Goal: Information Seeking & Learning: Learn about a topic

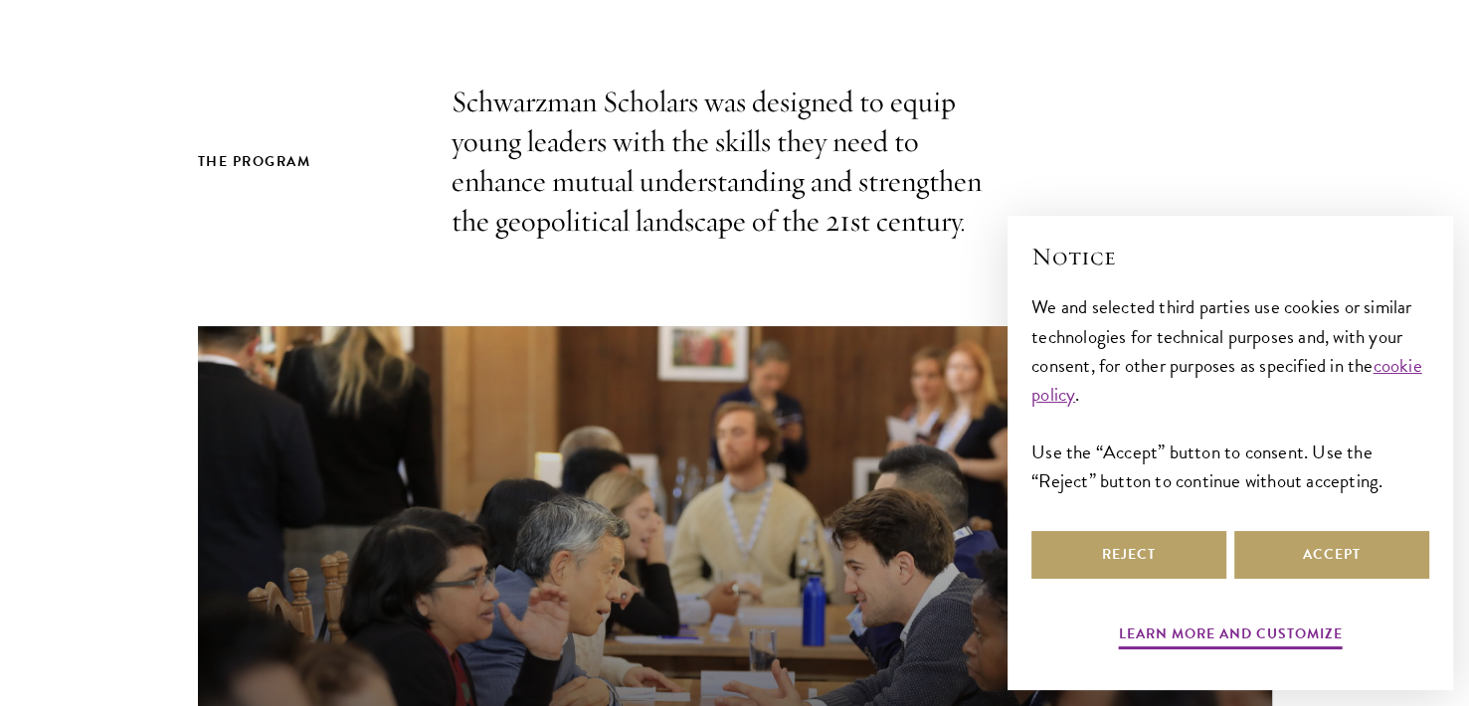
scroll to position [529, 0]
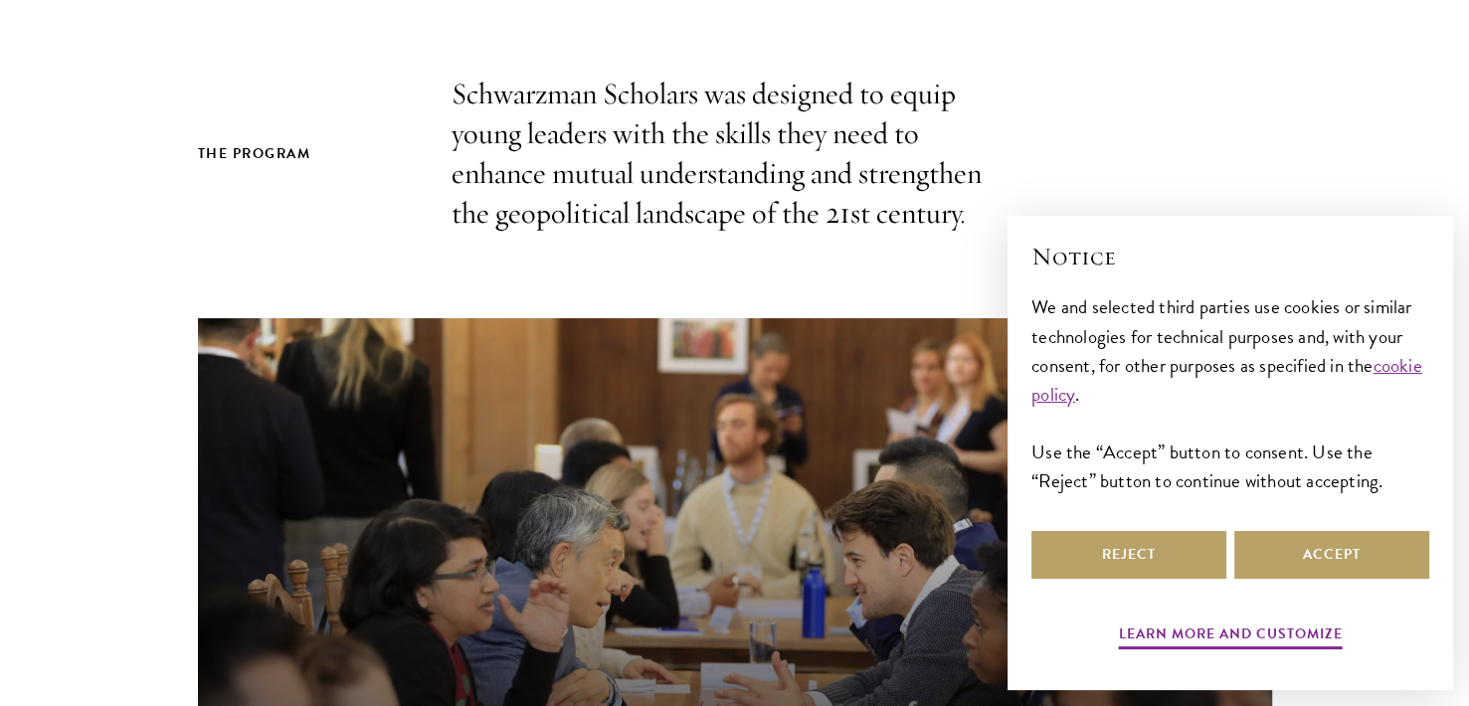
click at [1298, 530] on div "Reject Accept" at bounding box center [1231, 555] width 398 height 56
click at [1280, 571] on button "Accept" at bounding box center [1331, 555] width 195 height 48
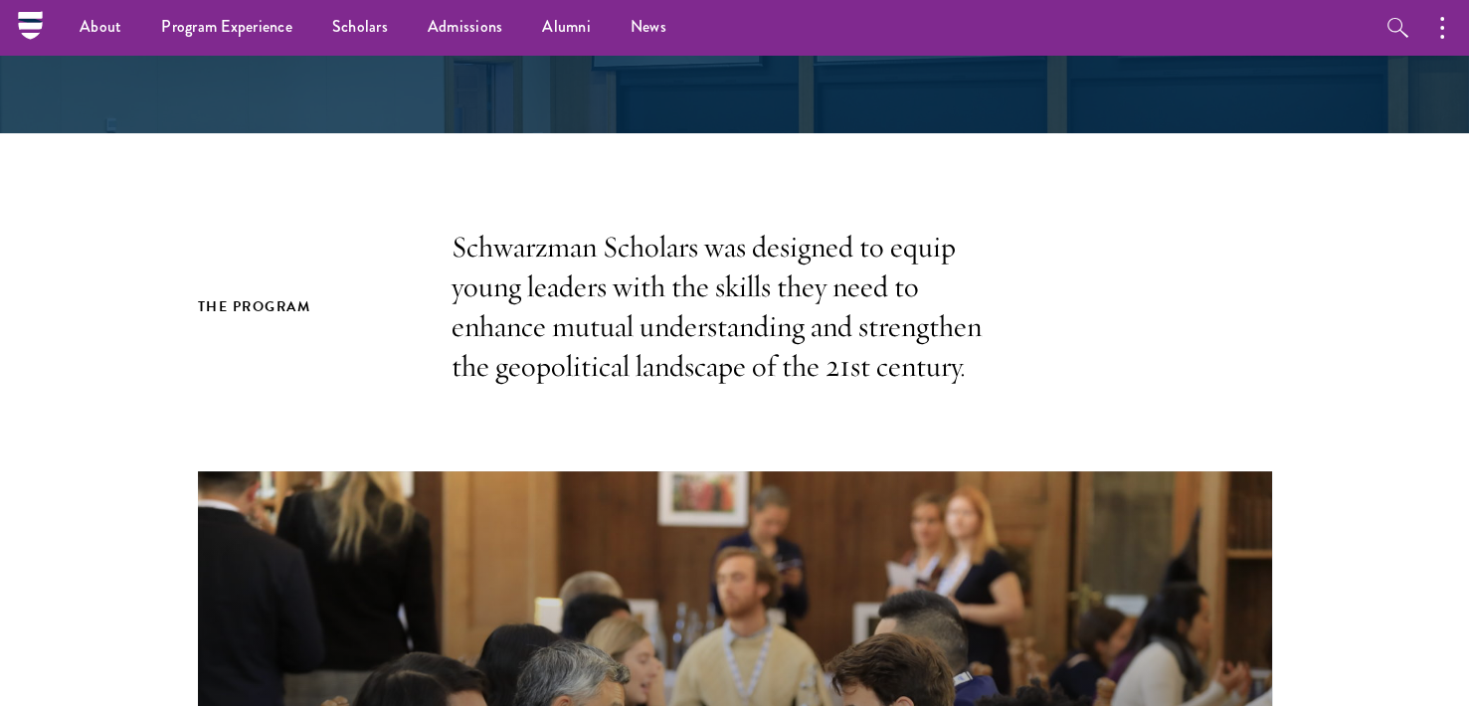
scroll to position [0, 0]
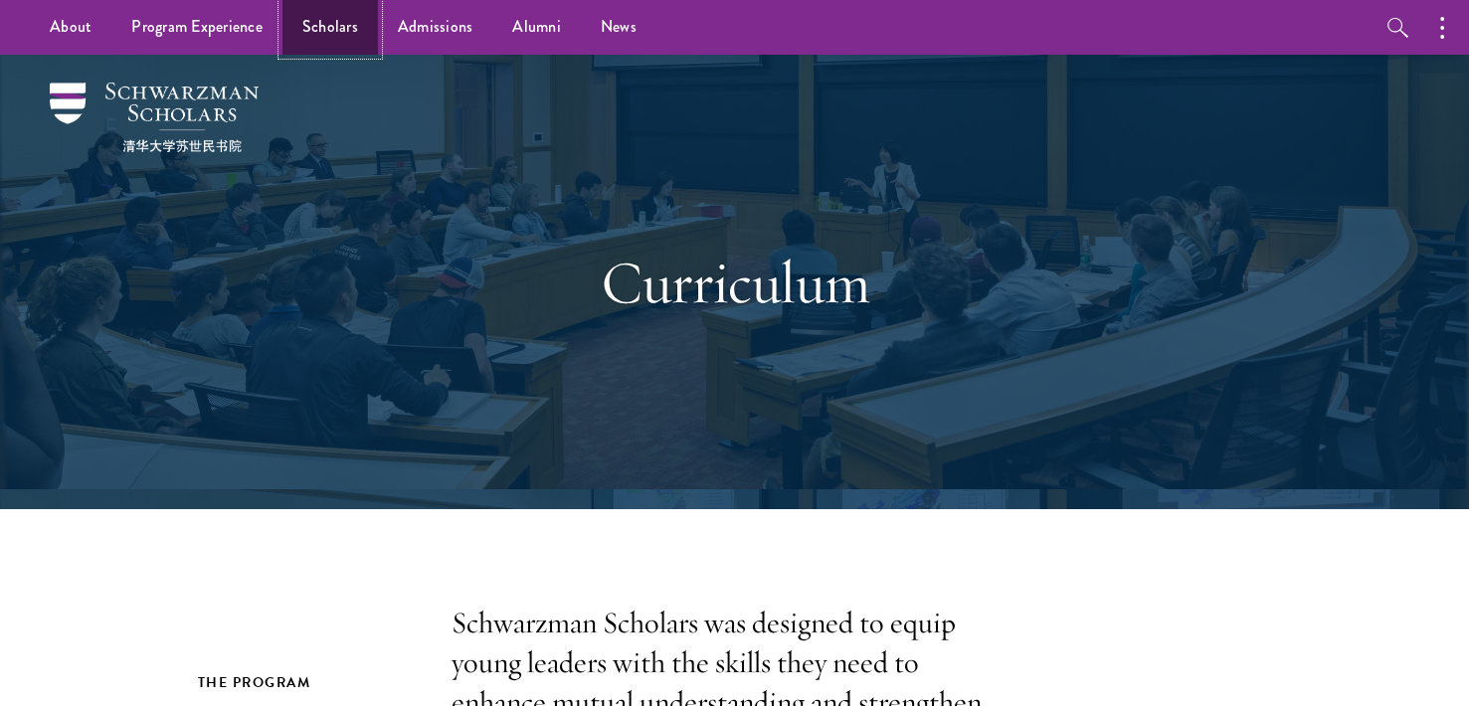
click at [342, 23] on link "Scholars" at bounding box center [329, 27] width 95 height 55
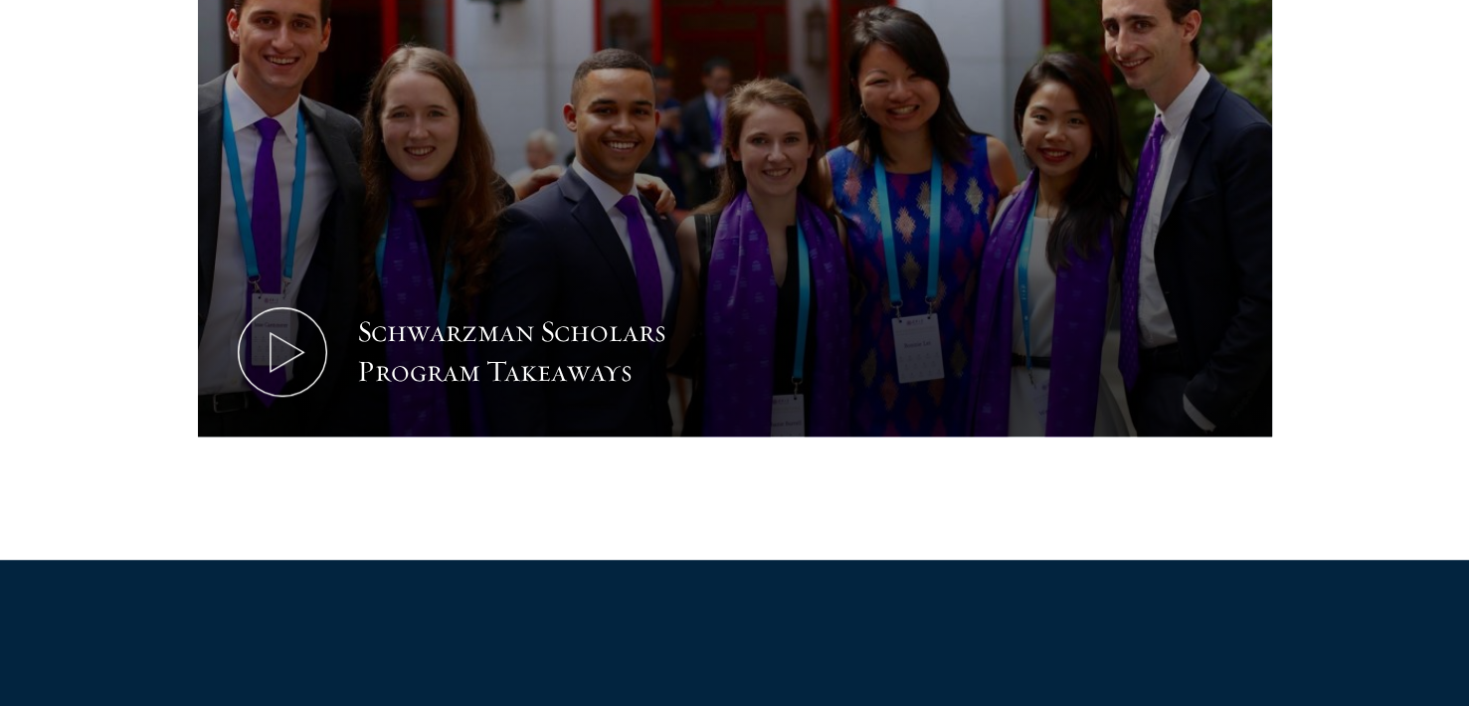
scroll to position [1142, 0]
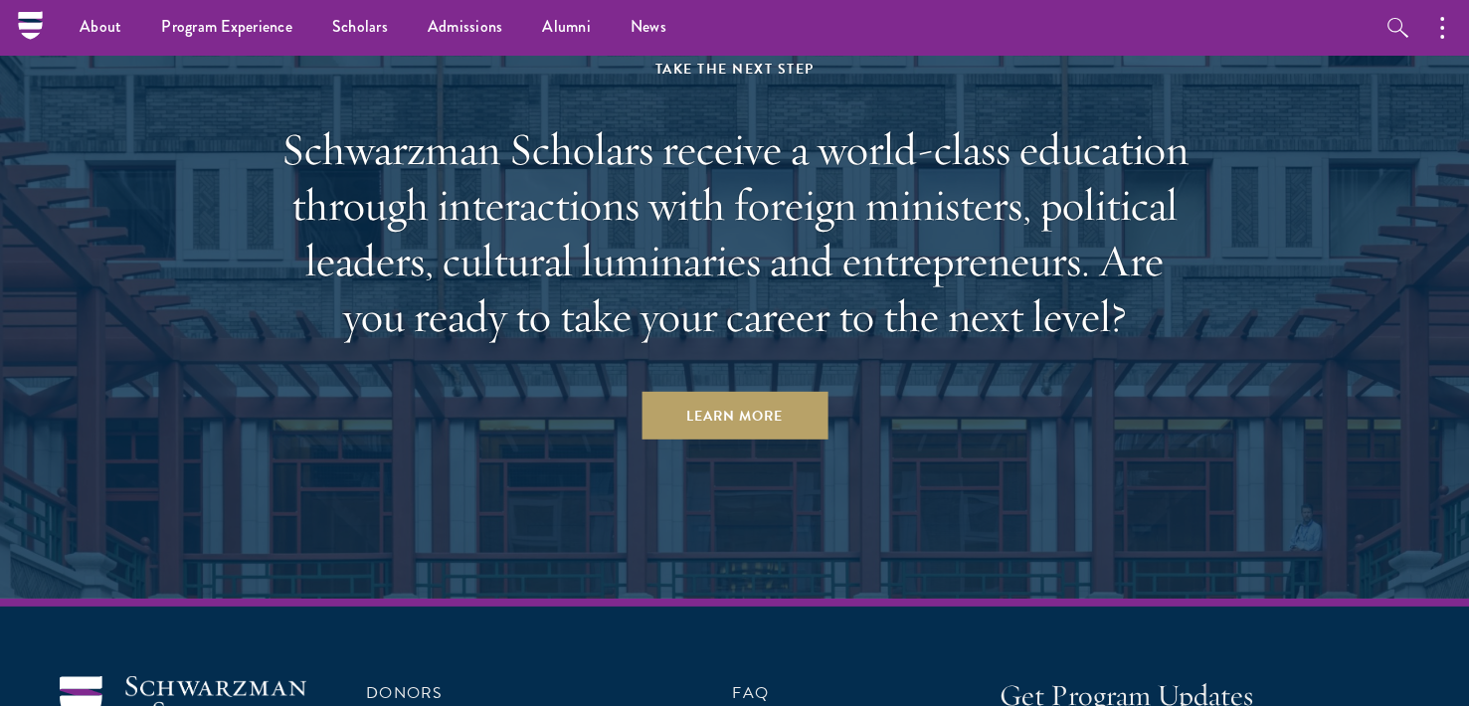
scroll to position [5895, 0]
